Goal: Task Accomplishment & Management: Manage account settings

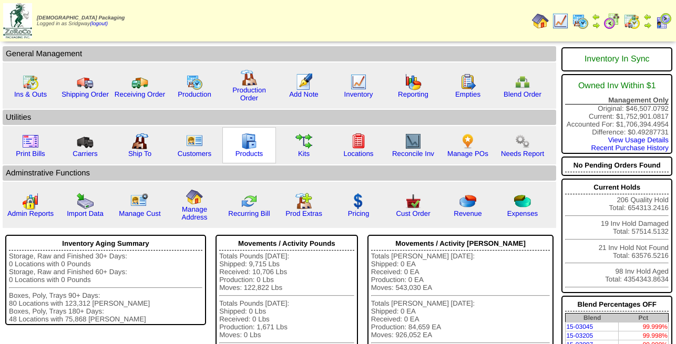
click at [249, 150] on img at bounding box center [249, 141] width 17 height 17
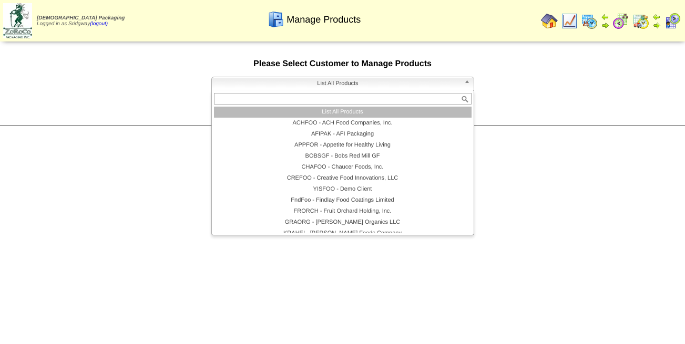
click at [339, 84] on span "List All Products" at bounding box center [338, 83] width 244 height 13
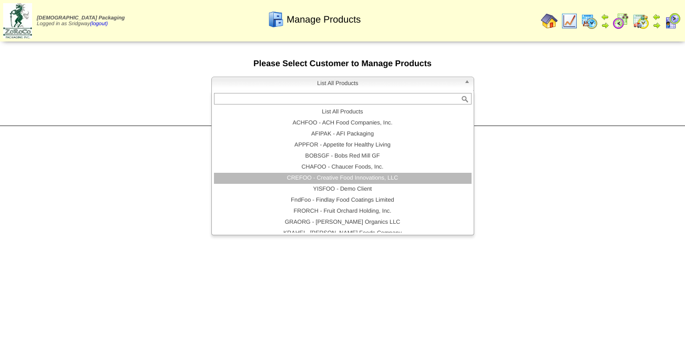
click at [351, 182] on li "CREFOO - Creative Food Innovations, LLC" at bounding box center [343, 178] width 258 height 11
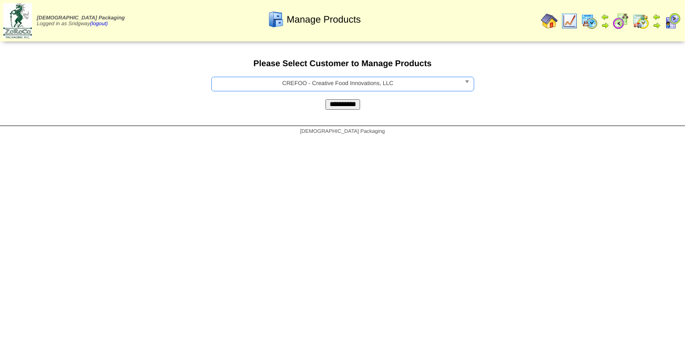
click at [339, 108] on input "**********" at bounding box center [342, 104] width 35 height 11
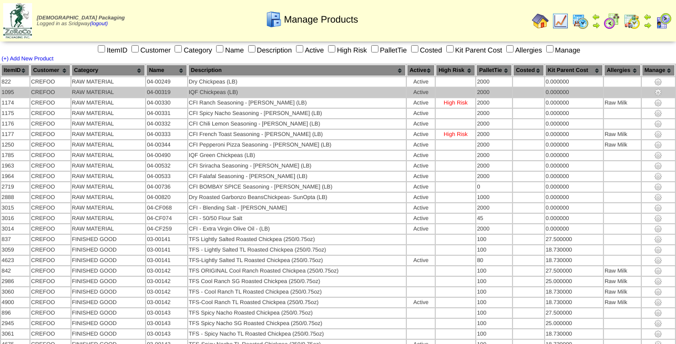
click at [162, 97] on td "04-00319" at bounding box center [166, 92] width 41 height 9
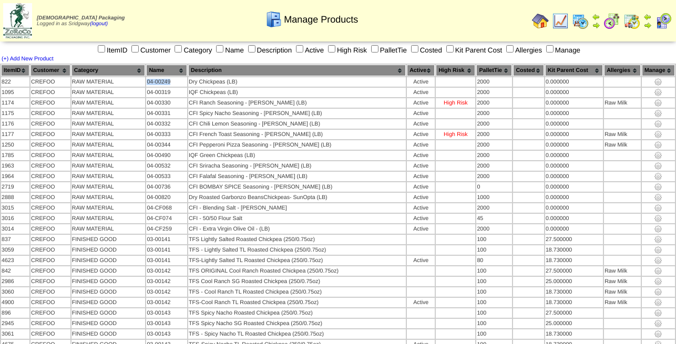
drag, startPoint x: 177, startPoint y: 83, endPoint x: 150, endPoint y: 88, distance: 27.7
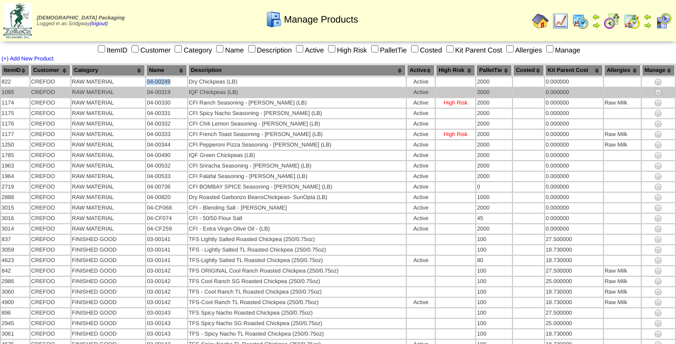
copy td "04-00249"
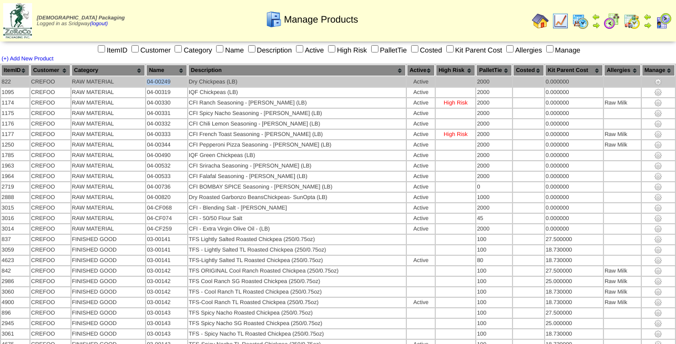
click at [659, 80] on img at bounding box center [658, 82] width 8 height 8
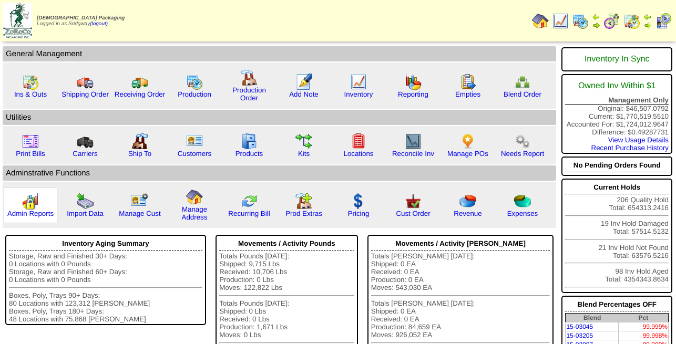
click at [31, 207] on img at bounding box center [30, 201] width 17 height 17
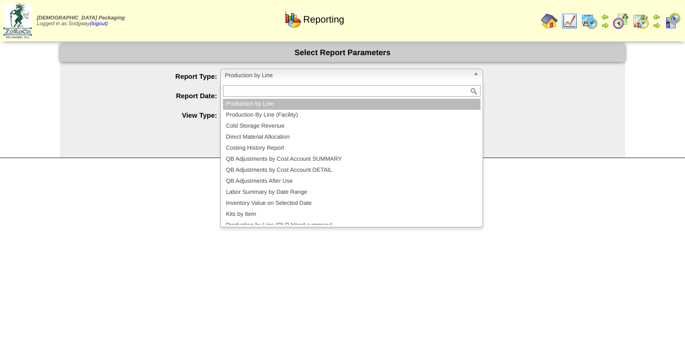
click at [277, 73] on span "Production by Line" at bounding box center [347, 75] width 244 height 13
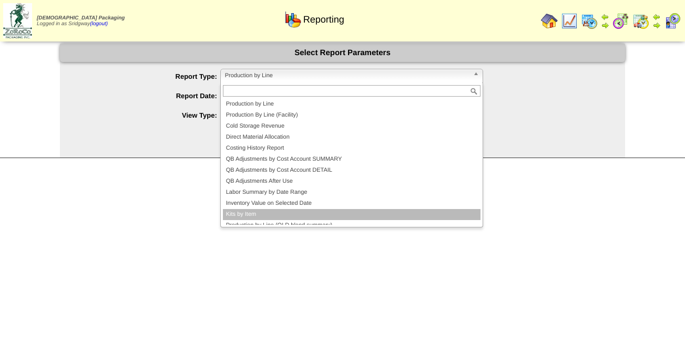
click at [264, 219] on li "Kits by Item" at bounding box center [352, 214] width 258 height 11
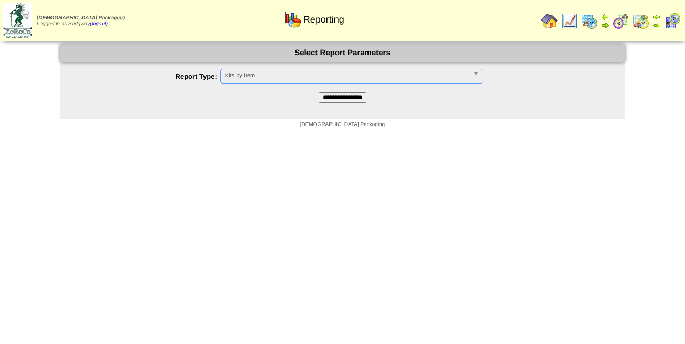
click at [338, 96] on input "**********" at bounding box center [343, 98] width 48 height 11
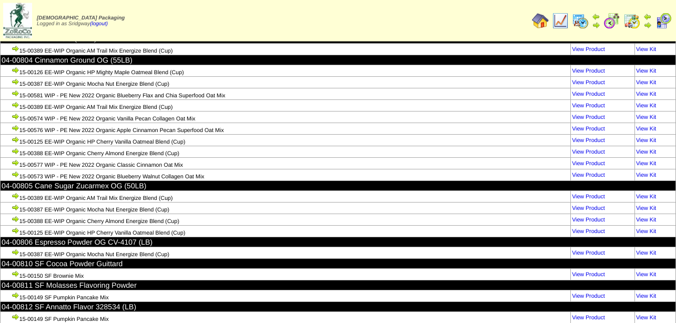
scroll to position [40386, 0]
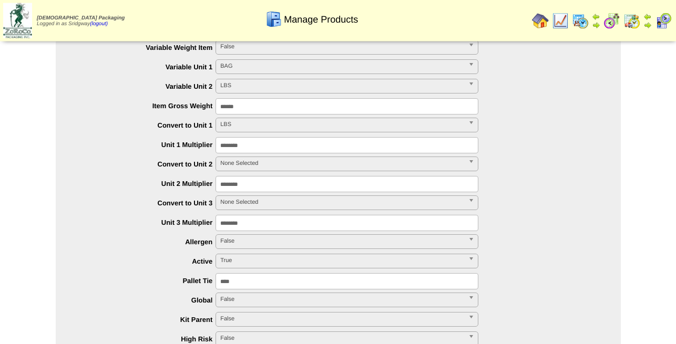
scroll to position [322, 0]
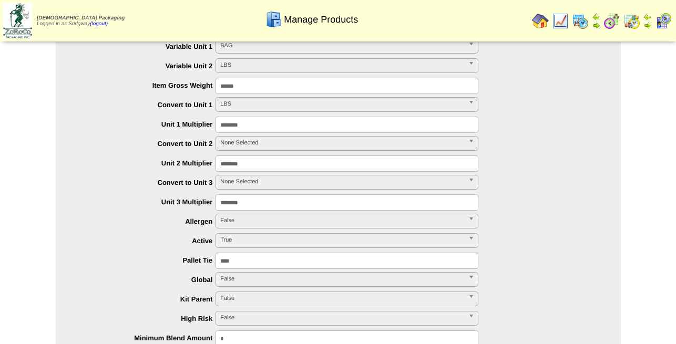
click at [272, 240] on span "True" at bounding box center [342, 240] width 244 height 13
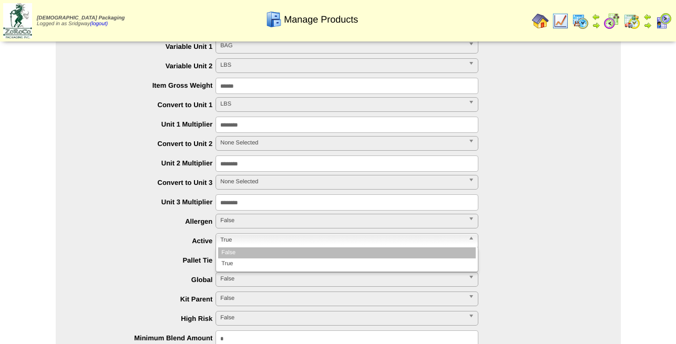
click at [265, 250] on li "False" at bounding box center [347, 253] width 258 height 11
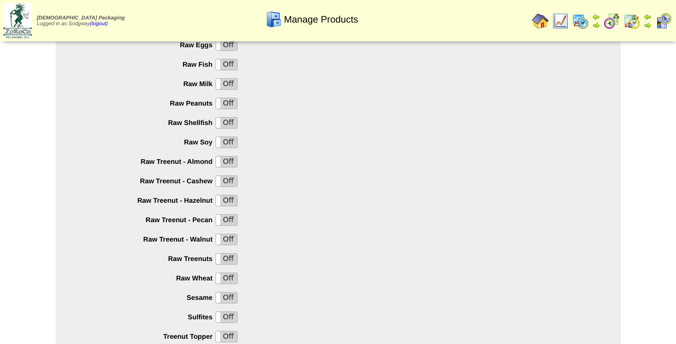
scroll to position [1045, 0]
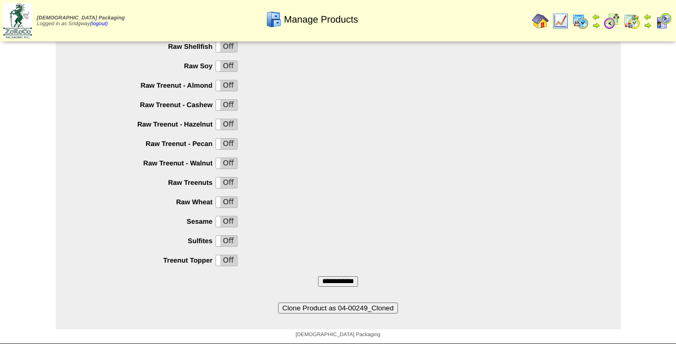
click at [335, 278] on input "**********" at bounding box center [338, 282] width 40 height 11
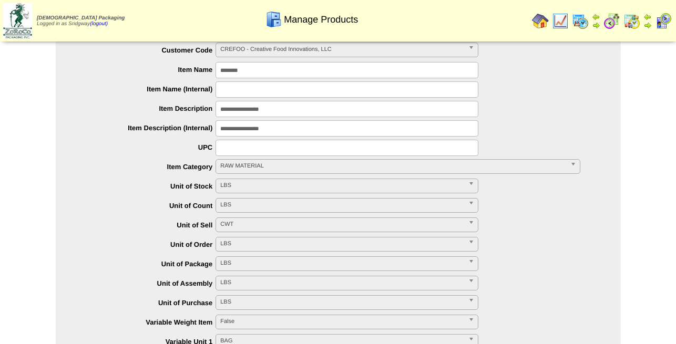
scroll to position [0, 0]
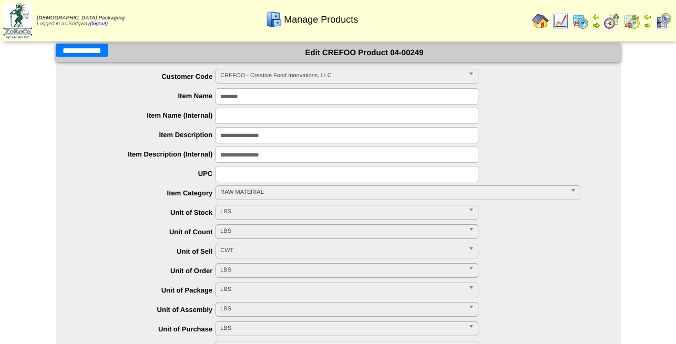
click at [96, 50] on input "**********" at bounding box center [82, 50] width 53 height 13
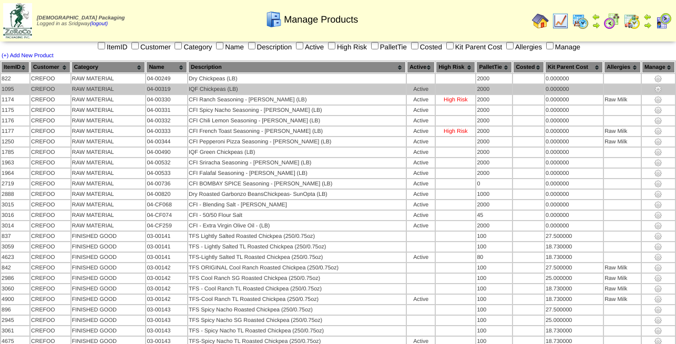
scroll to position [3, 0]
drag, startPoint x: 178, startPoint y: 91, endPoint x: 151, endPoint y: 90, distance: 26.8
click at [151, 90] on td "04-00319" at bounding box center [166, 89] width 41 height 9
copy td "04-00319"
click at [659, 90] on img at bounding box center [658, 89] width 8 height 8
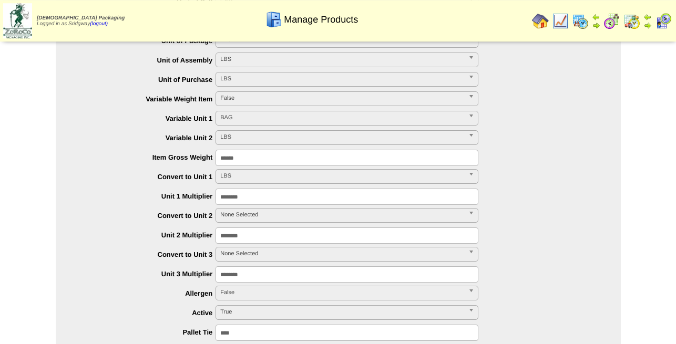
scroll to position [268, 0]
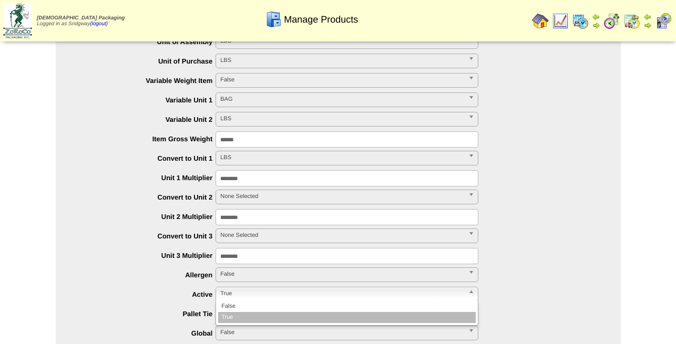
click at [257, 294] on span "True" at bounding box center [342, 294] width 244 height 13
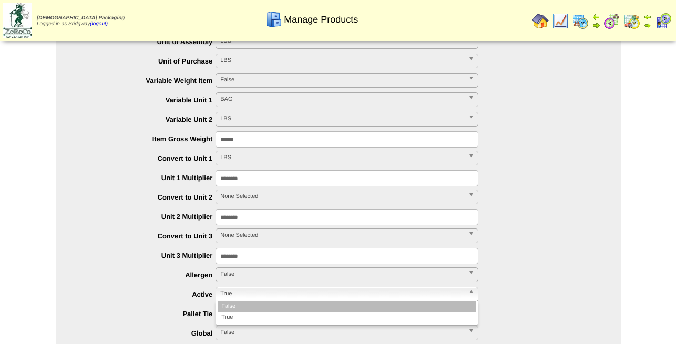
click at [259, 307] on li "False" at bounding box center [347, 306] width 258 height 11
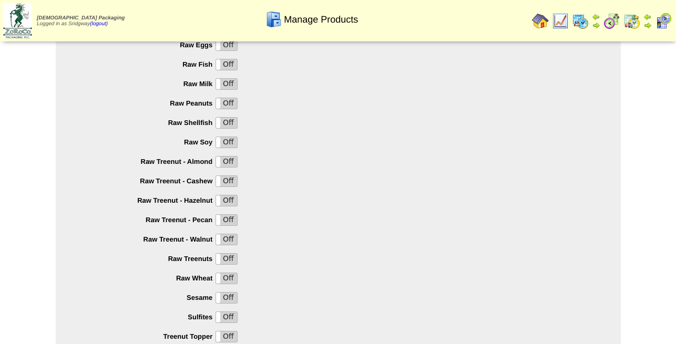
scroll to position [1045, 0]
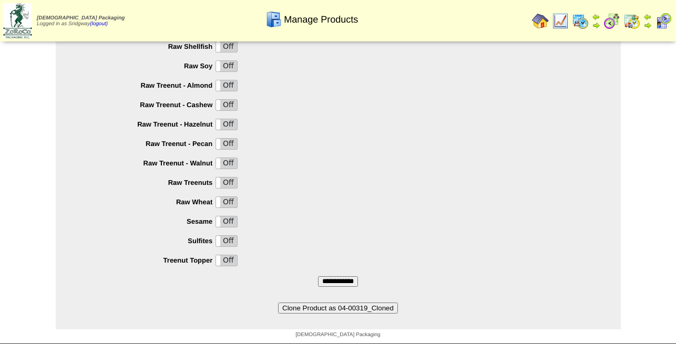
click at [328, 277] on input "**********" at bounding box center [338, 282] width 40 height 11
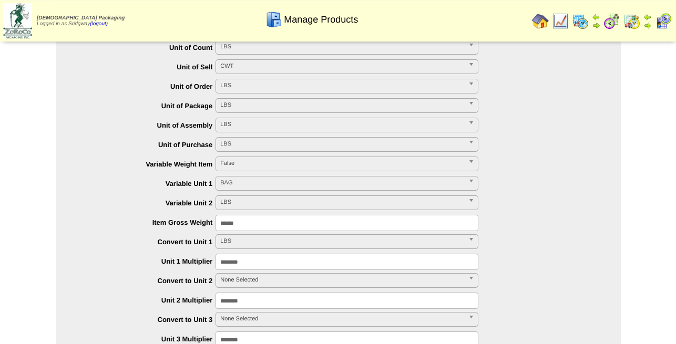
scroll to position [0, 0]
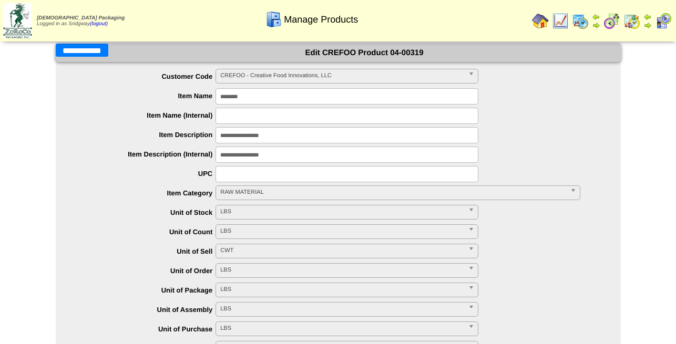
click at [104, 49] on input "**********" at bounding box center [82, 50] width 53 height 13
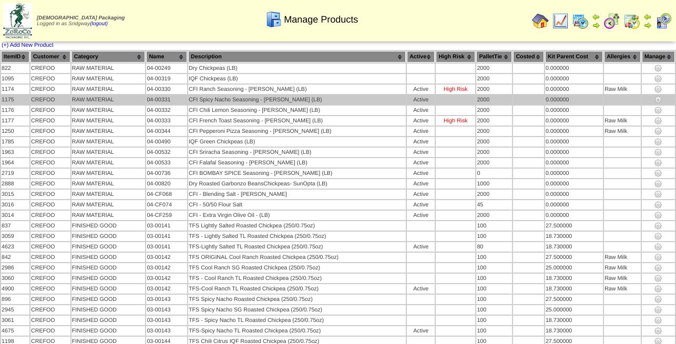
scroll to position [14, 0]
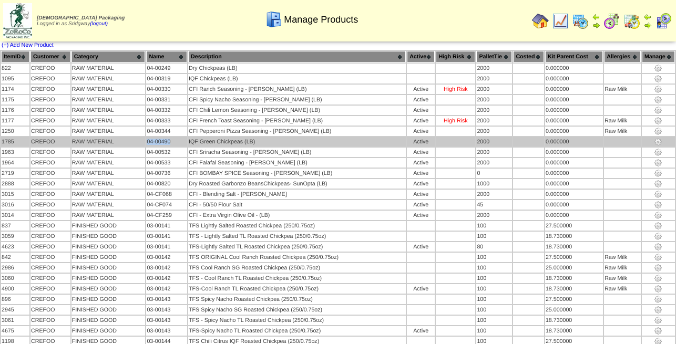
drag, startPoint x: 175, startPoint y: 144, endPoint x: 150, endPoint y: 144, distance: 24.2
click at [150, 144] on td "04-00490" at bounding box center [166, 141] width 41 height 9
copy td "04-00490"
click at [657, 143] on img at bounding box center [658, 142] width 8 height 8
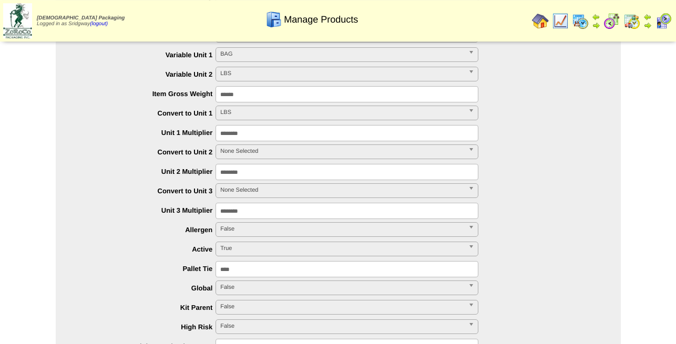
scroll to position [322, 0]
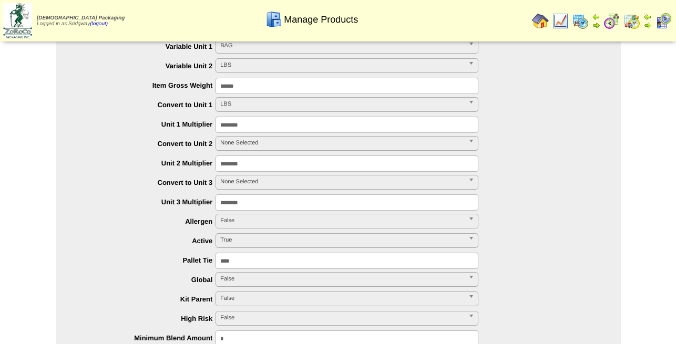
click at [251, 242] on span "True" at bounding box center [342, 240] width 244 height 13
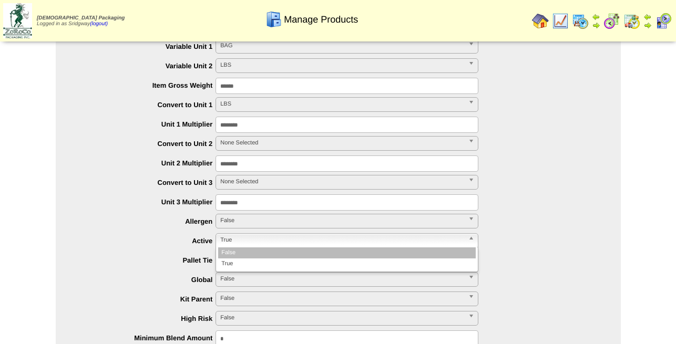
click at [249, 257] on li "False" at bounding box center [347, 253] width 258 height 11
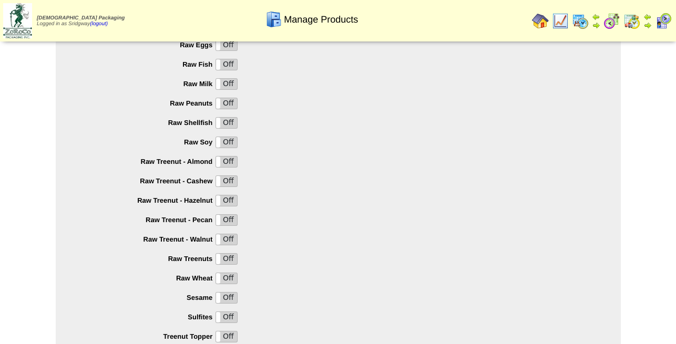
scroll to position [1045, 0]
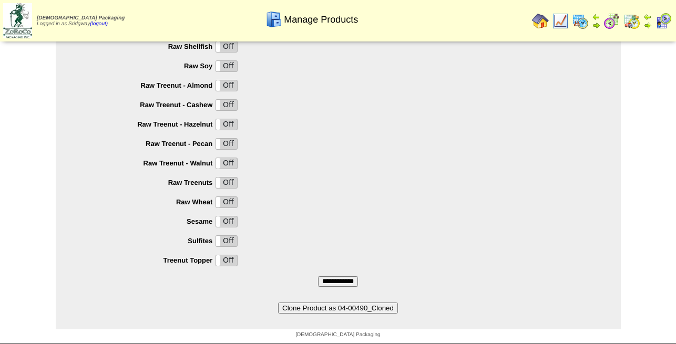
click at [339, 277] on input "**********" at bounding box center [338, 282] width 40 height 11
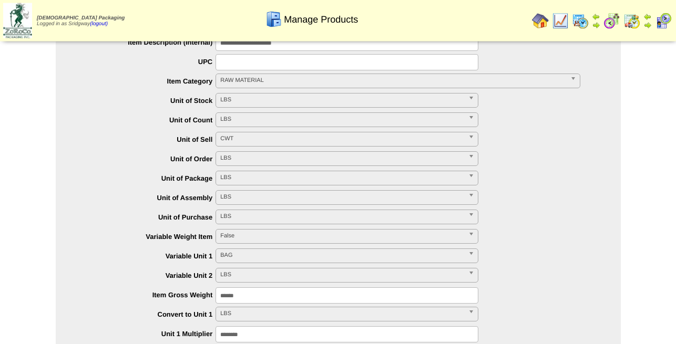
scroll to position [0, 0]
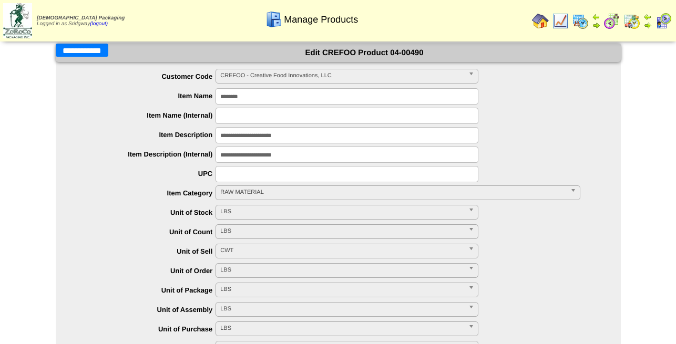
click at [76, 54] on input "**********" at bounding box center [82, 50] width 53 height 13
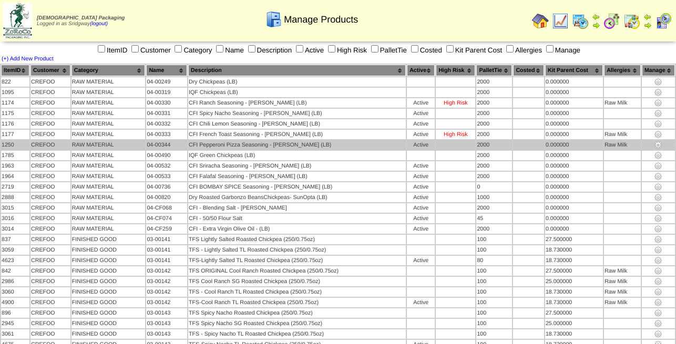
click at [428, 145] on div "Active" at bounding box center [420, 145] width 27 height 6
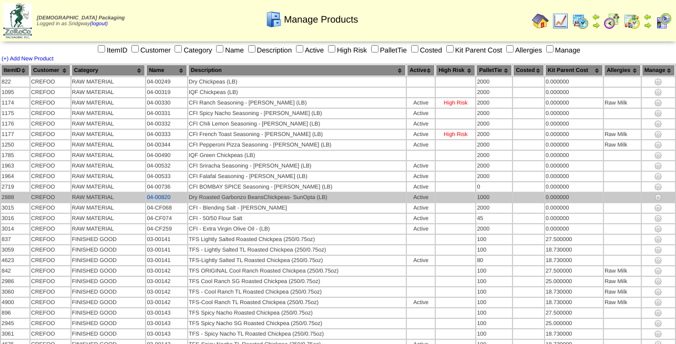
drag, startPoint x: 175, startPoint y: 199, endPoint x: 150, endPoint y: 203, distance: 25.5
click at [150, 202] on td "04-00820" at bounding box center [166, 197] width 41 height 9
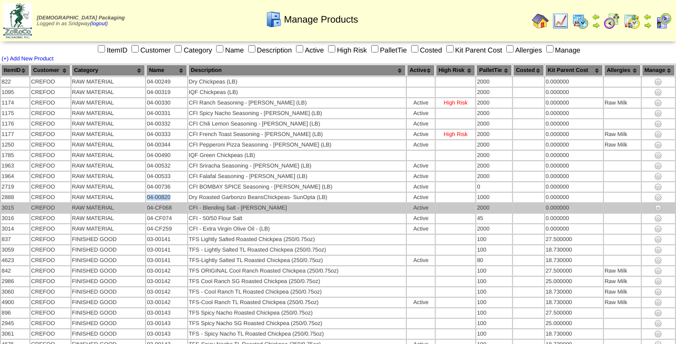
copy td "04-00820"
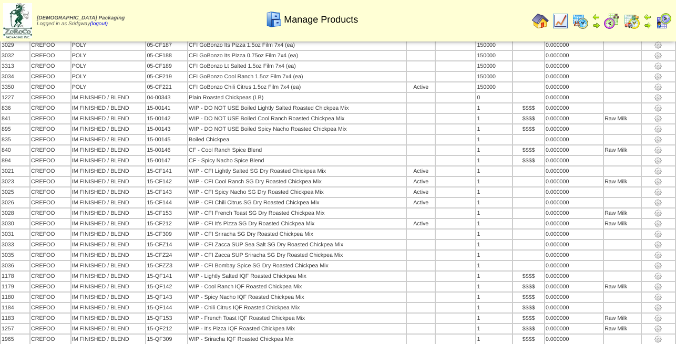
scroll to position [2010, 0]
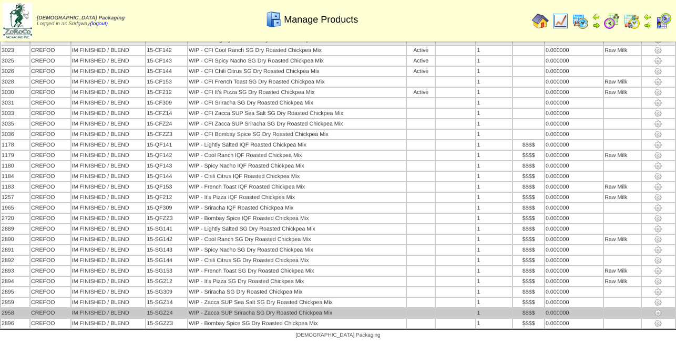
click at [271, 312] on td "WIP - Zacca SUP Sriracha SG Dry Roasted Chickpea Mix" at bounding box center [297, 313] width 218 height 9
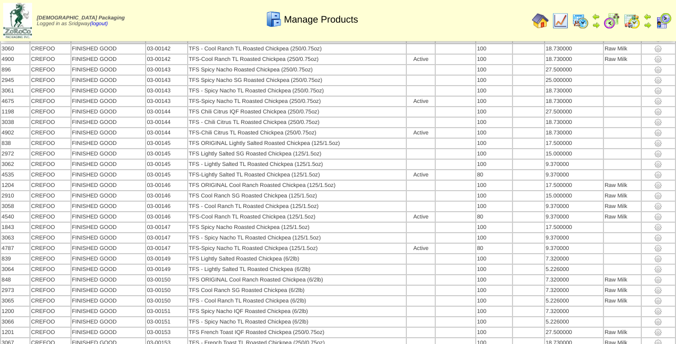
scroll to position [0, 0]
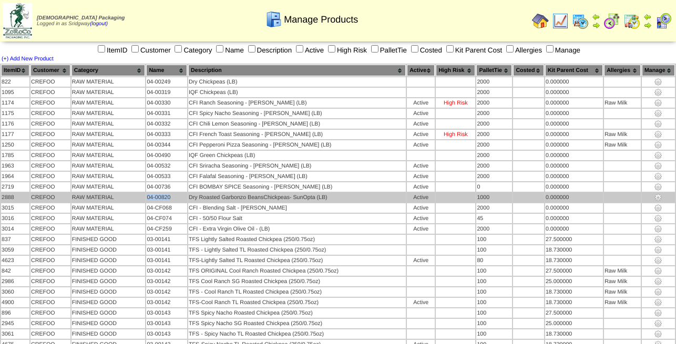
drag, startPoint x: 173, startPoint y: 199, endPoint x: 151, endPoint y: 199, distance: 22.6
click at [151, 199] on td "04-00820" at bounding box center [166, 197] width 41 height 9
copy td "04-00820"
